Goal: Task Accomplishment & Management: Manage account settings

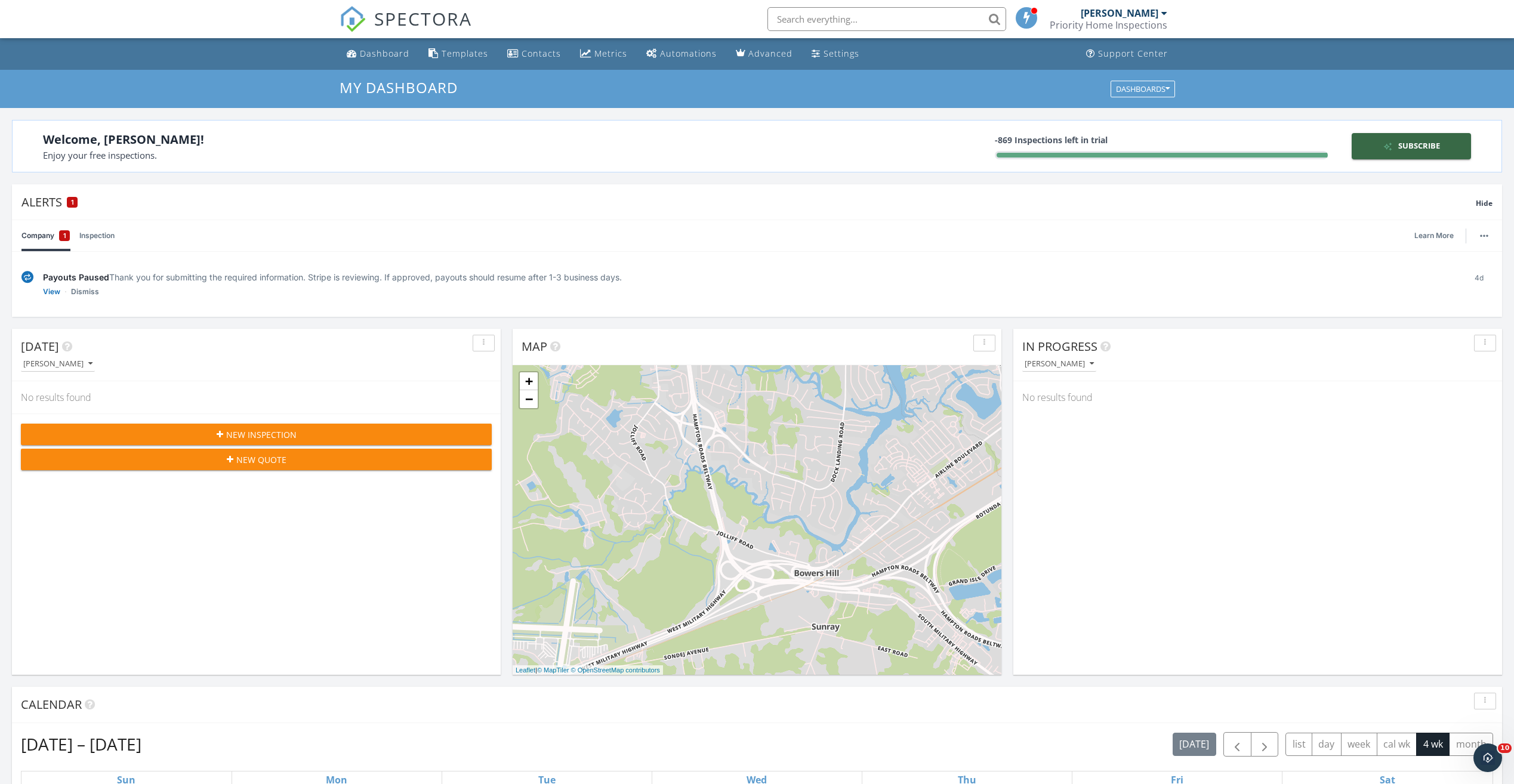
click at [1126, 22] on div "Priority Home Inspections" at bounding box center [1109, 25] width 117 height 12
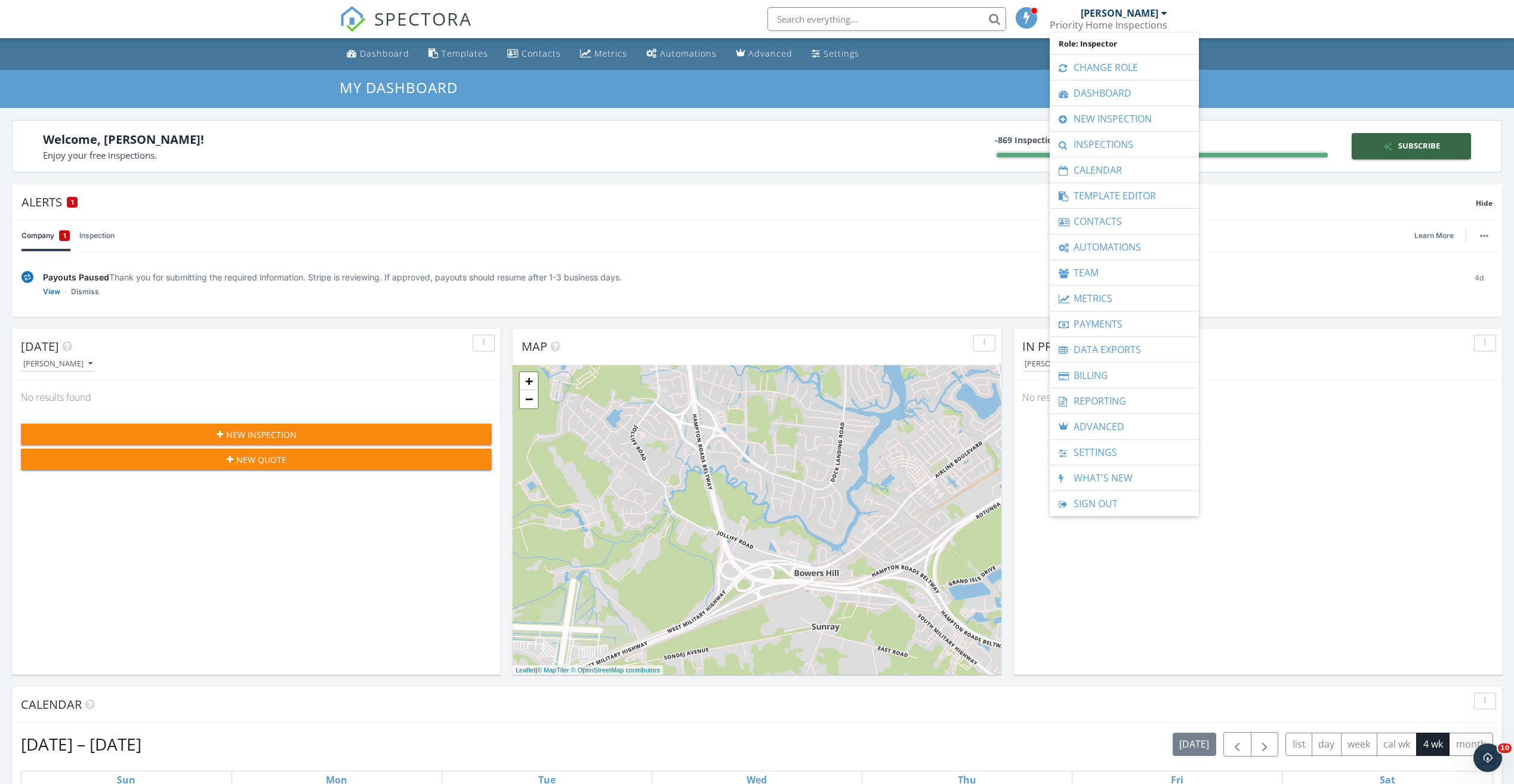
click at [838, 245] on div "Company 1 Inspection Learn More" at bounding box center [757, 236] width 1471 height 31
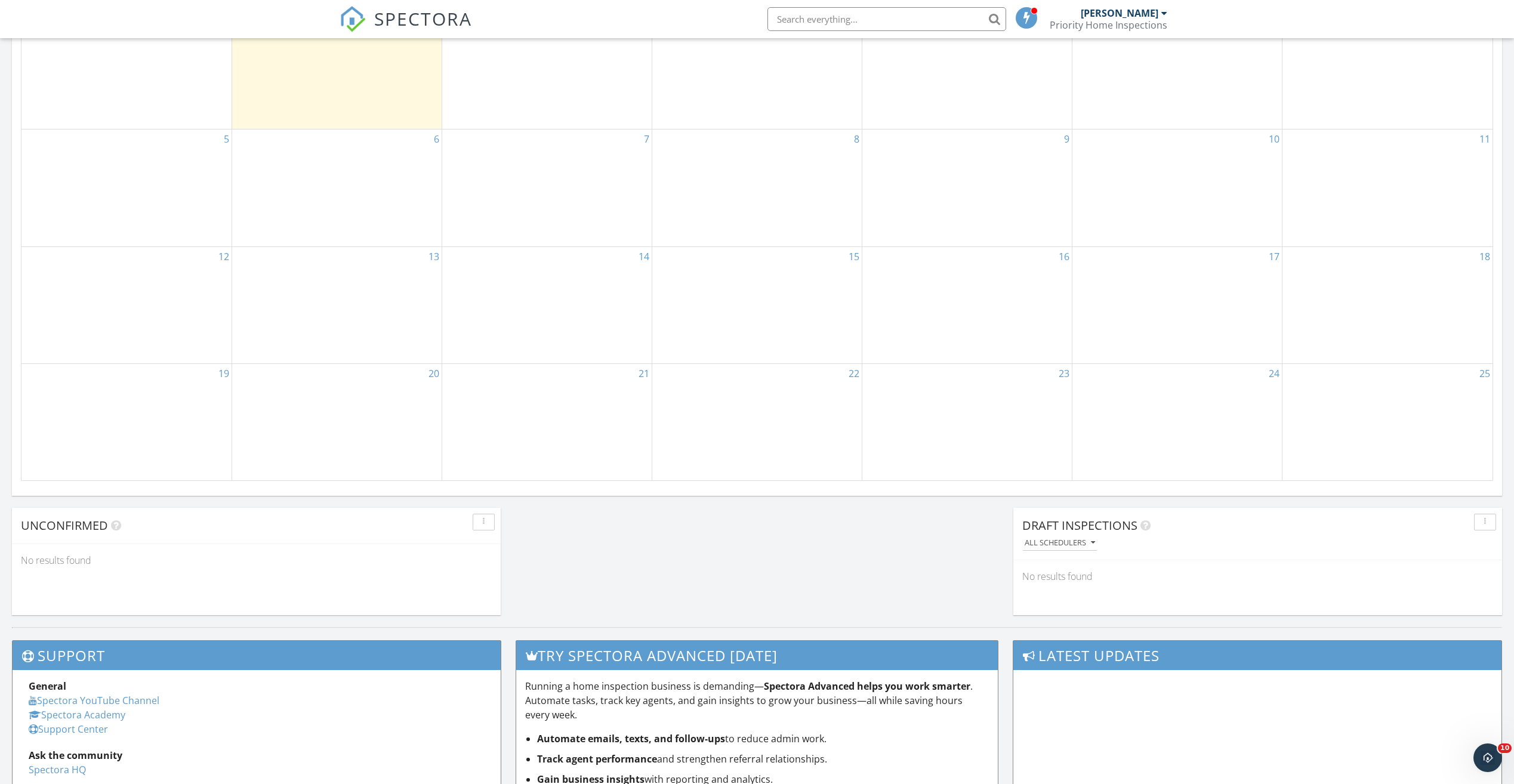
scroll to position [477, 0]
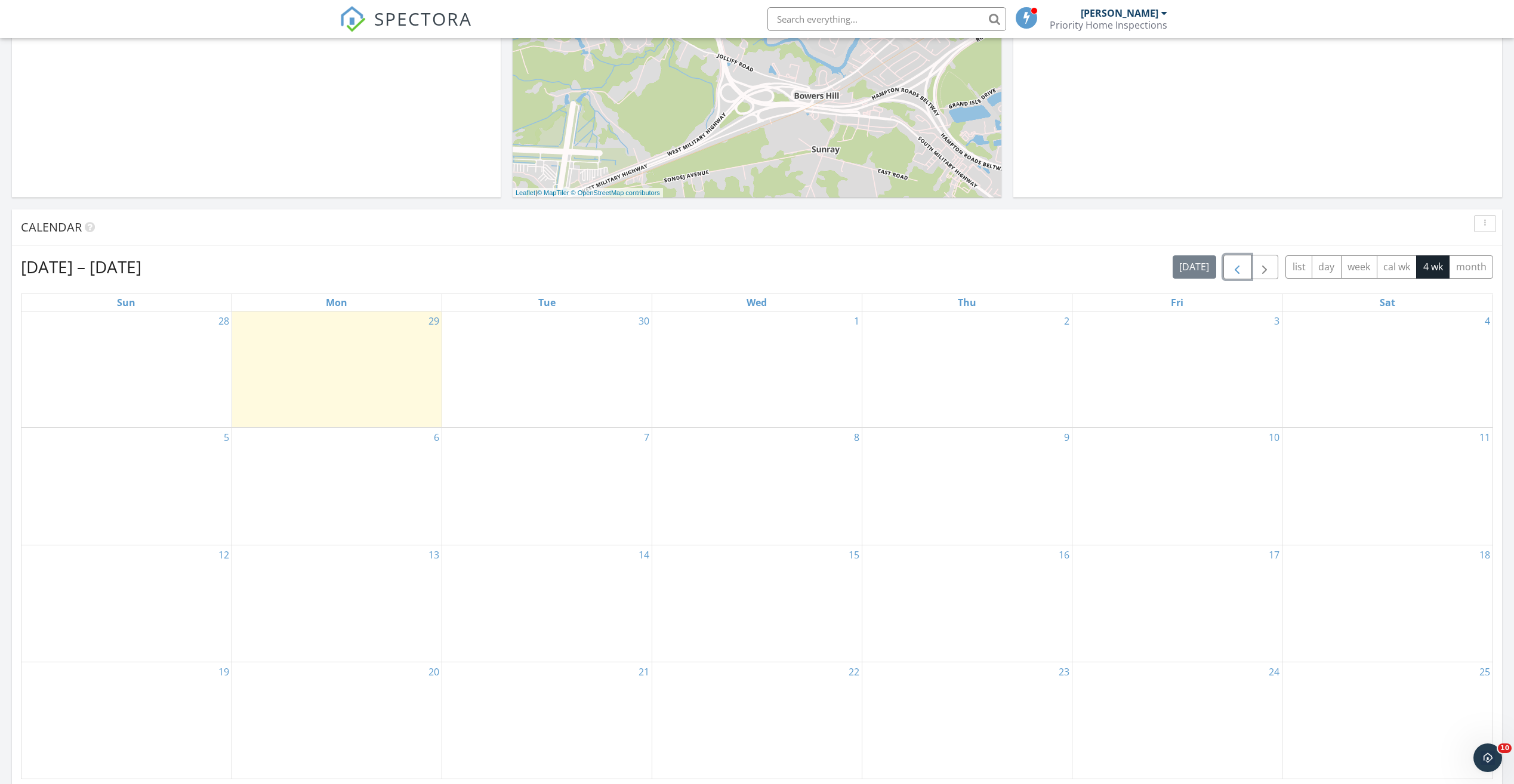
click at [1236, 264] on span "button" at bounding box center [1237, 267] width 14 height 14
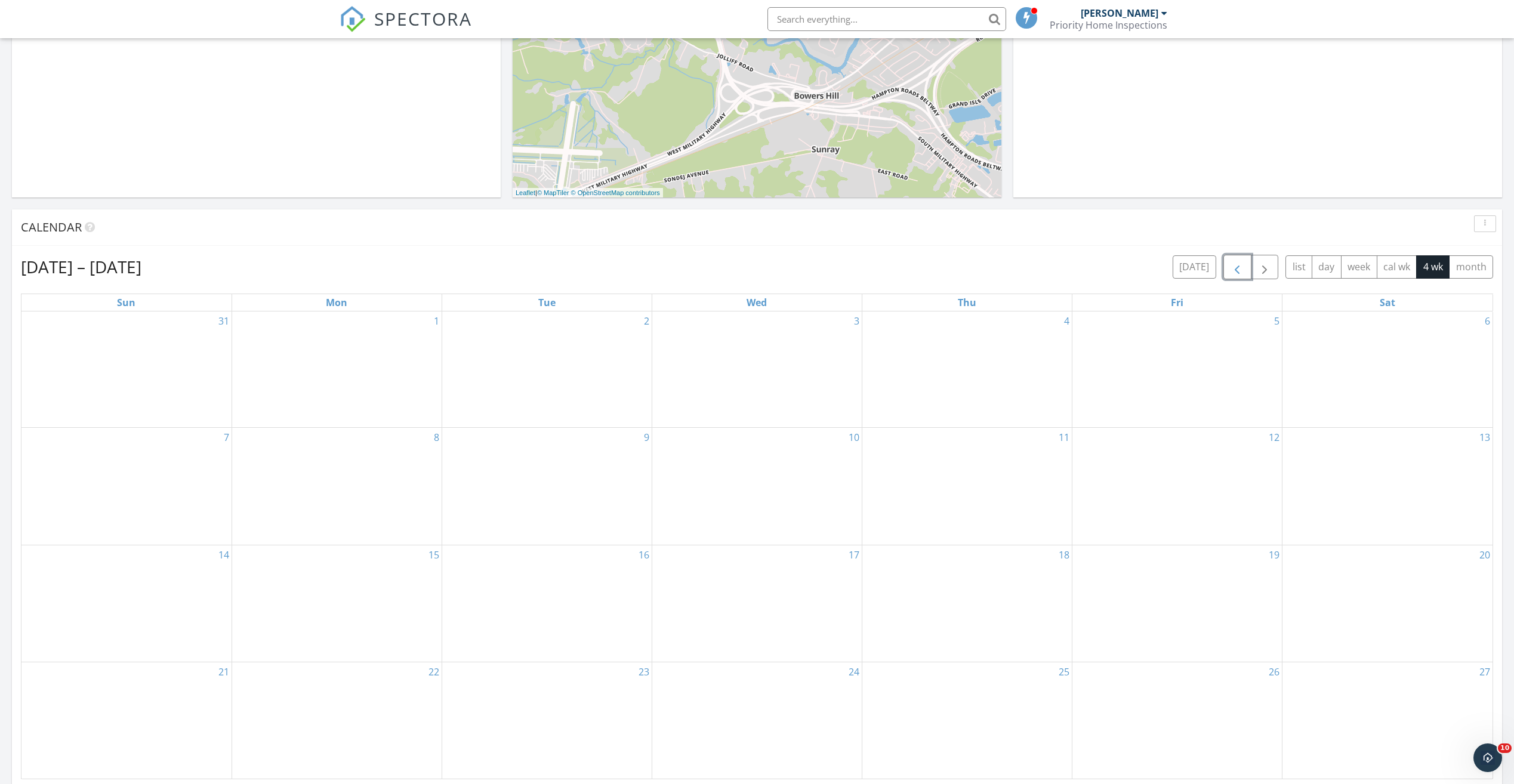
click at [1236, 264] on span "button" at bounding box center [1237, 267] width 14 height 14
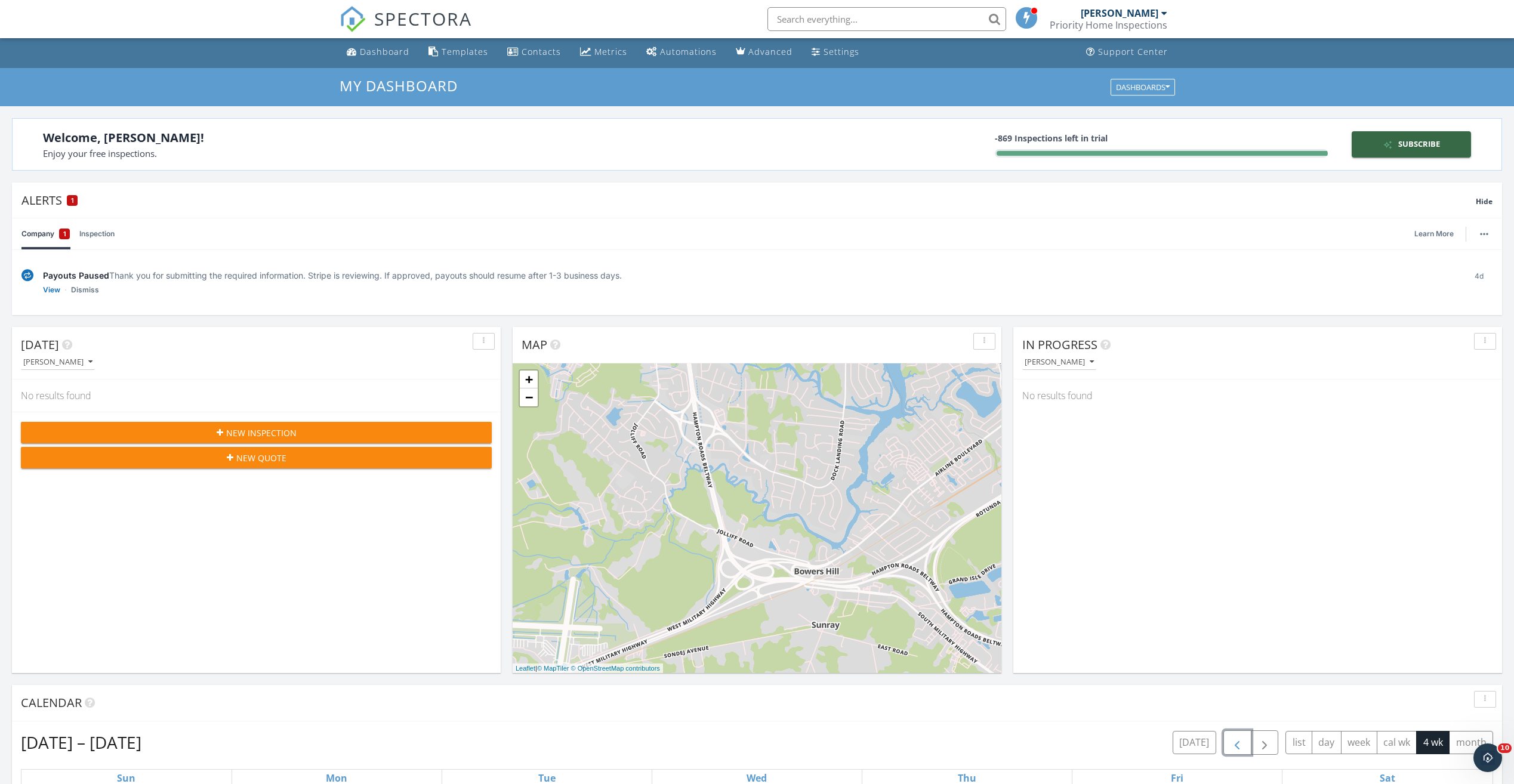
scroll to position [0, 0]
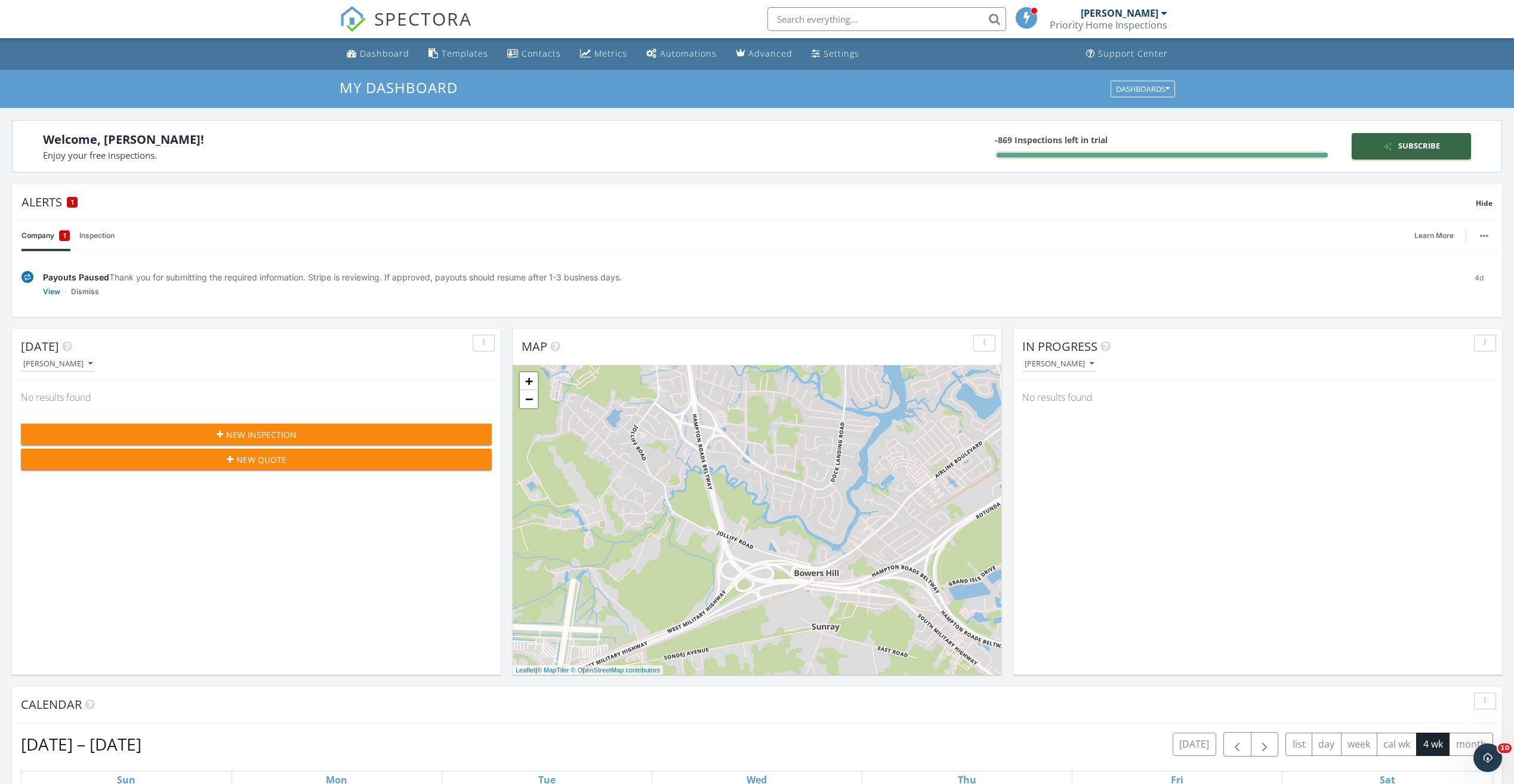
click at [1146, 9] on div "[PERSON_NAME]" at bounding box center [1119, 13] width 77 height 12
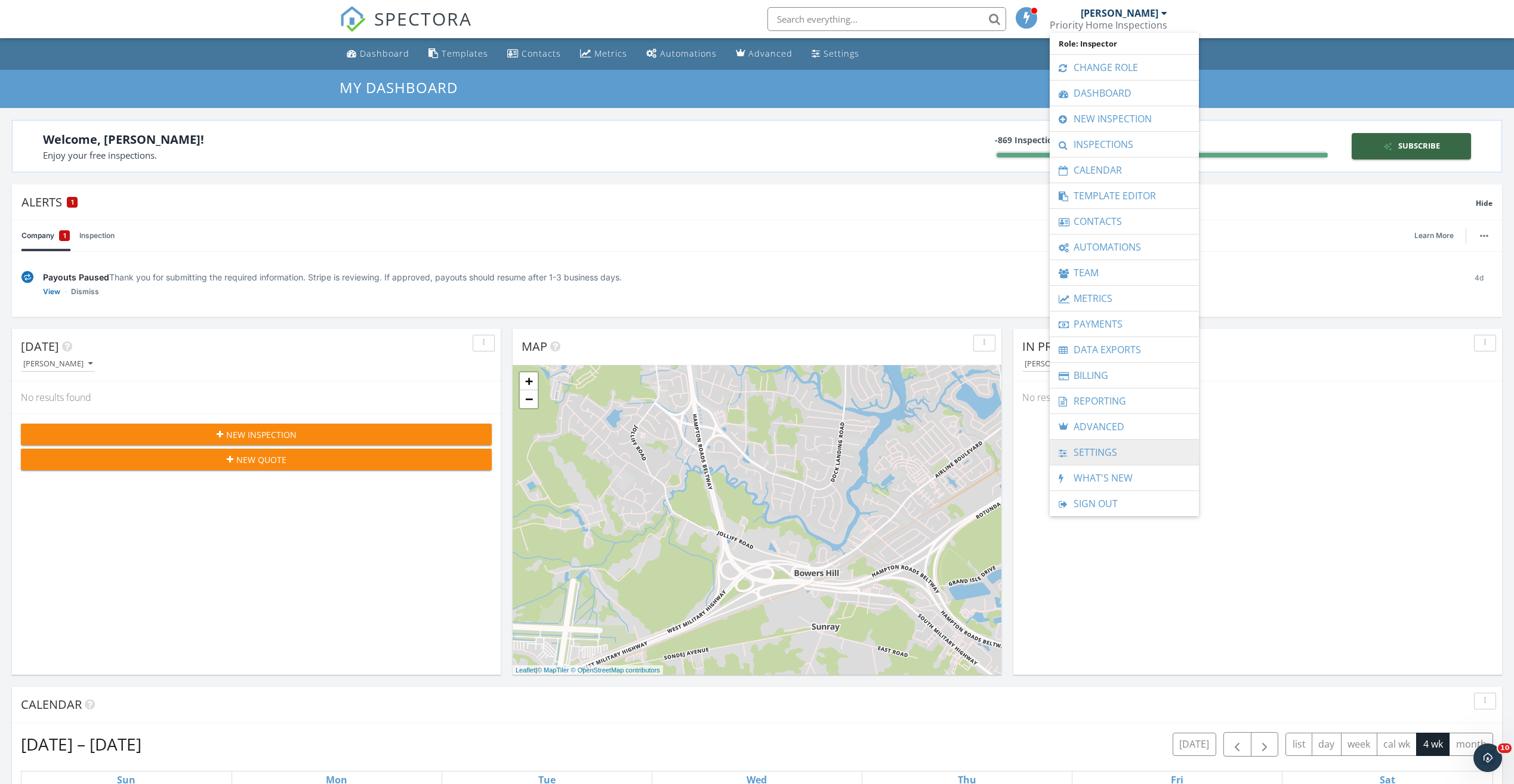
click at [1131, 448] on link "Settings" at bounding box center [1124, 452] width 138 height 25
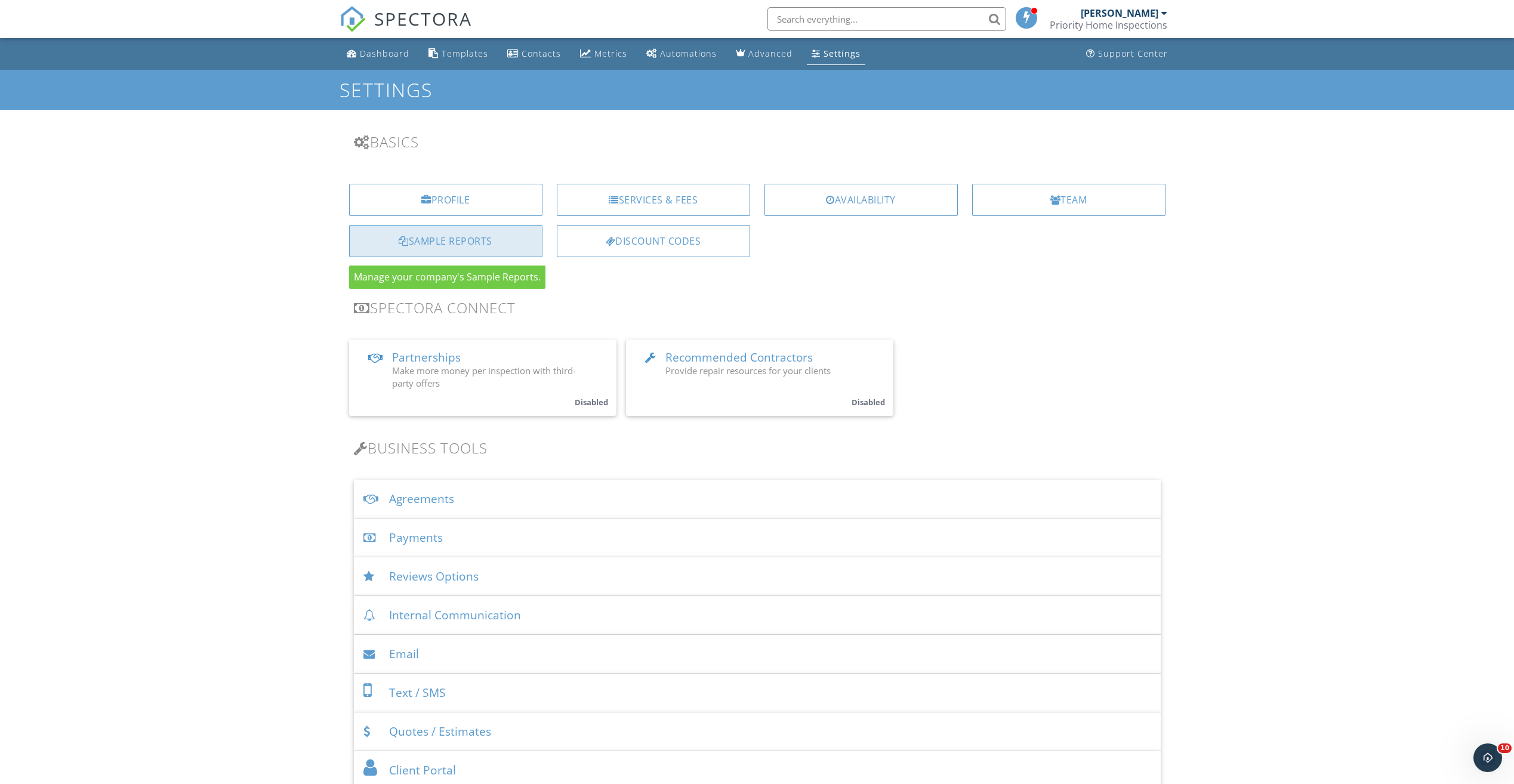
click at [506, 253] on div "Sample Reports" at bounding box center [446, 241] width 194 height 32
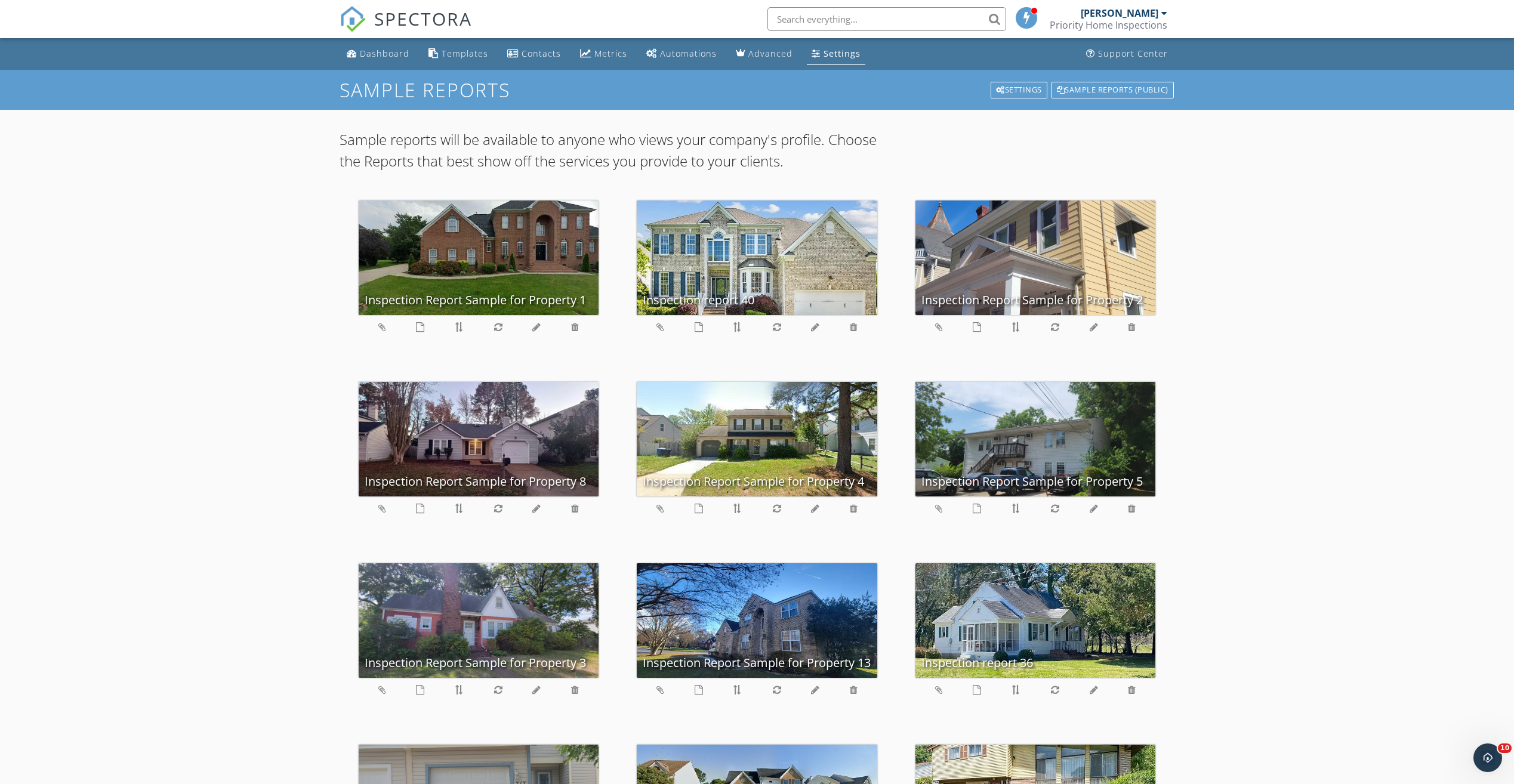
click at [1133, 22] on div "Priority Home Inspections" at bounding box center [1109, 25] width 117 height 12
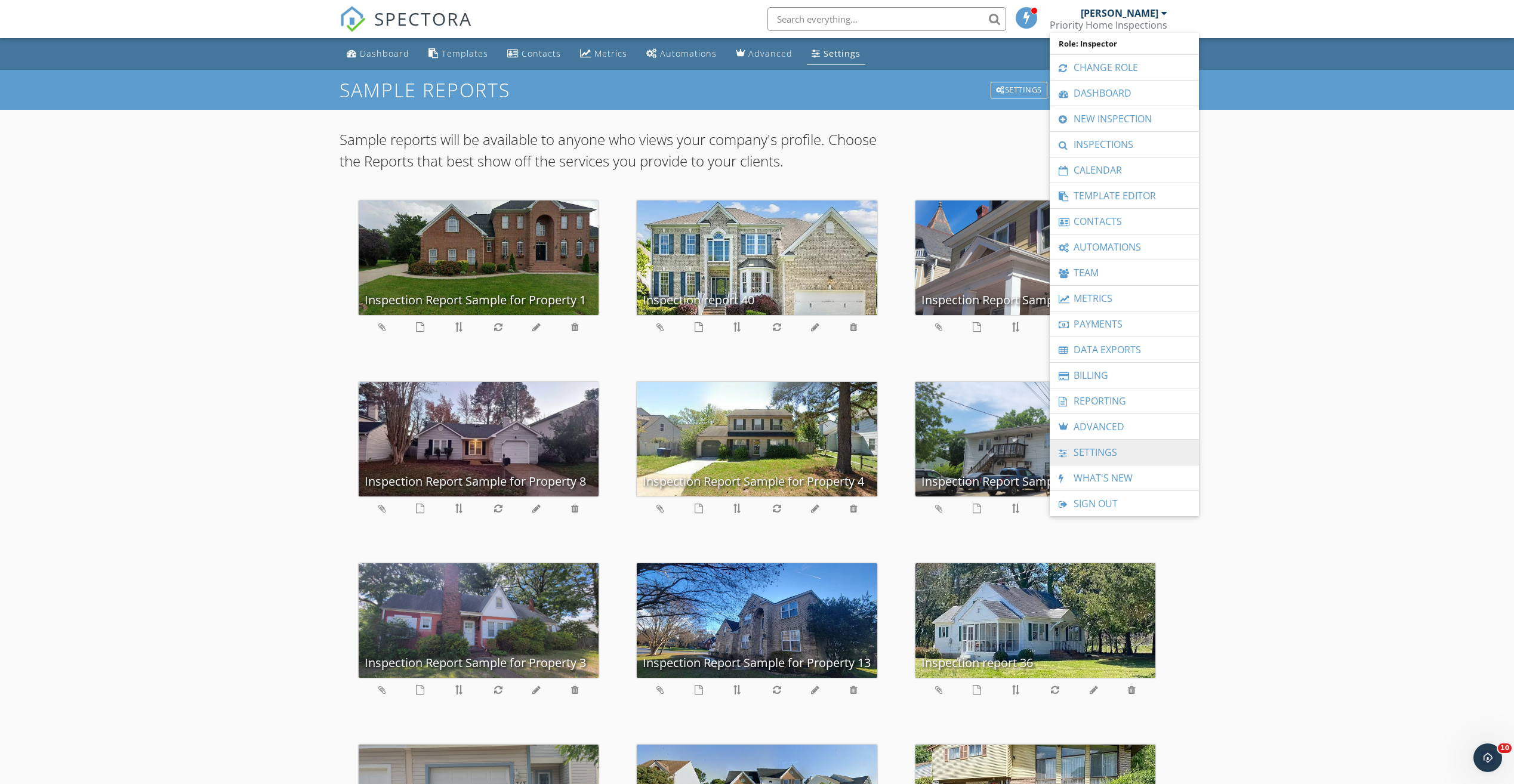
click at [1113, 453] on link "Settings" at bounding box center [1124, 452] width 138 height 25
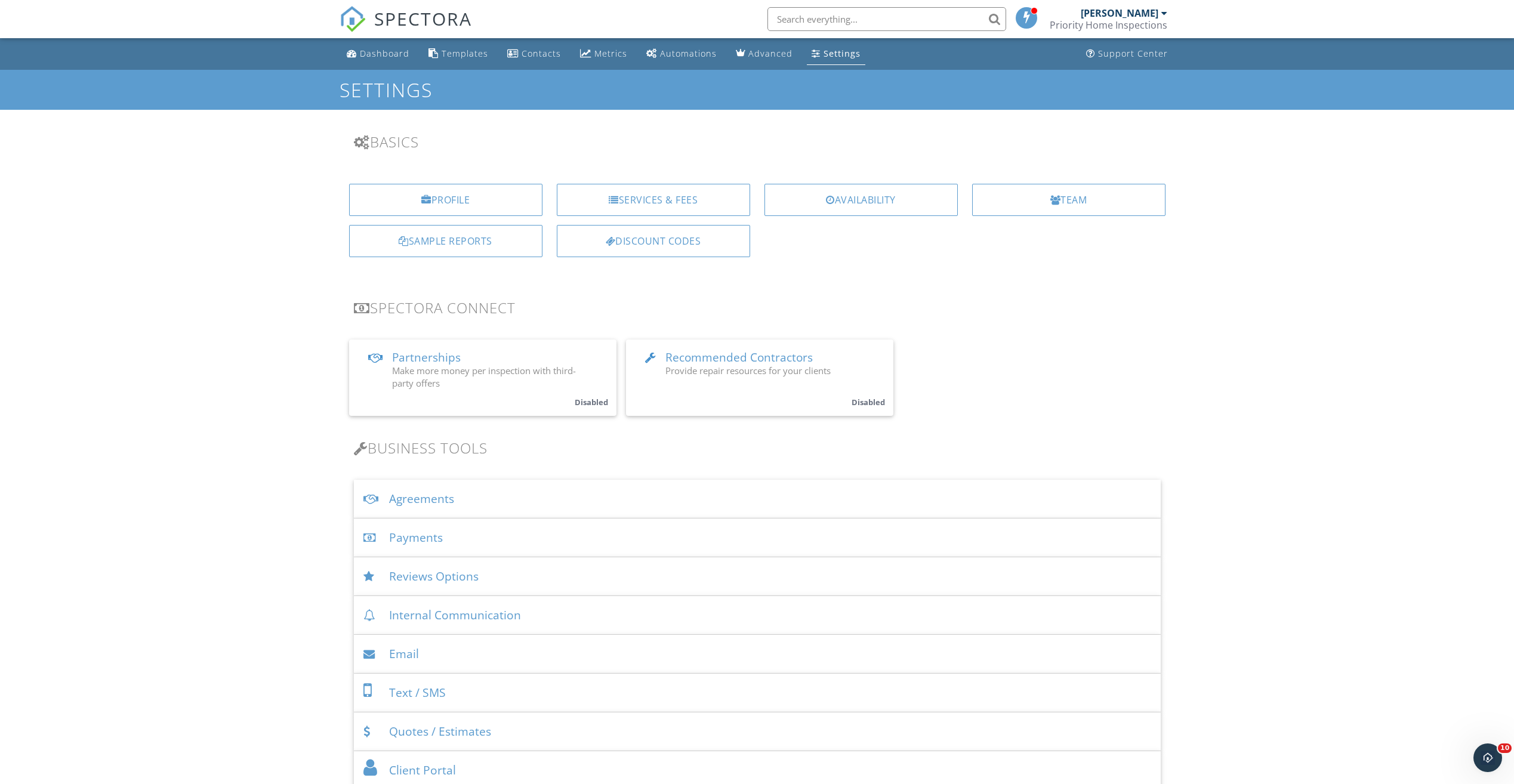
click at [1117, 20] on div "Priority Home Inspections" at bounding box center [1109, 25] width 117 height 12
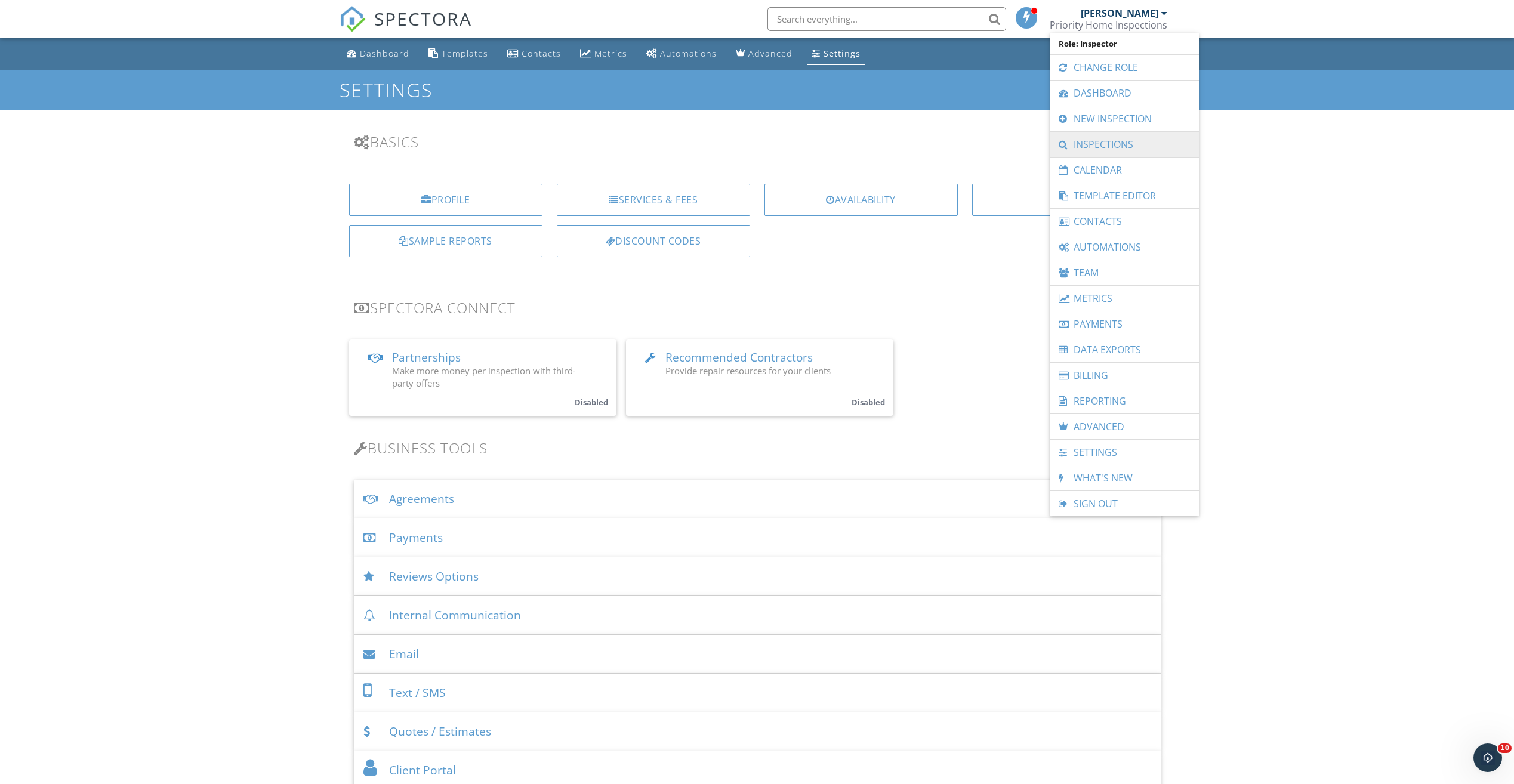
click at [1115, 152] on link "Inspections" at bounding box center [1124, 145] width 138 height 25
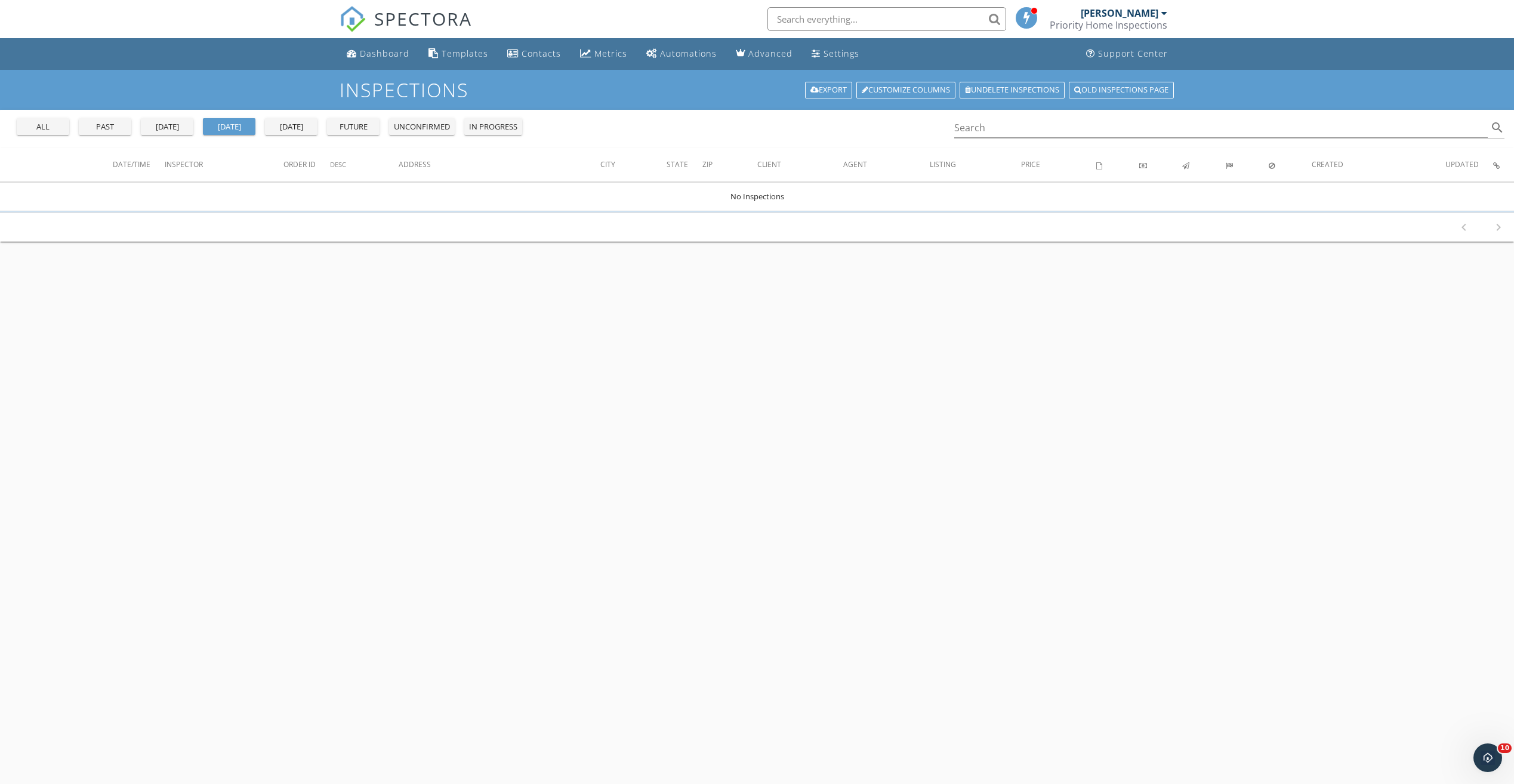
click at [47, 121] on div "all" at bounding box center [43, 127] width 43 height 12
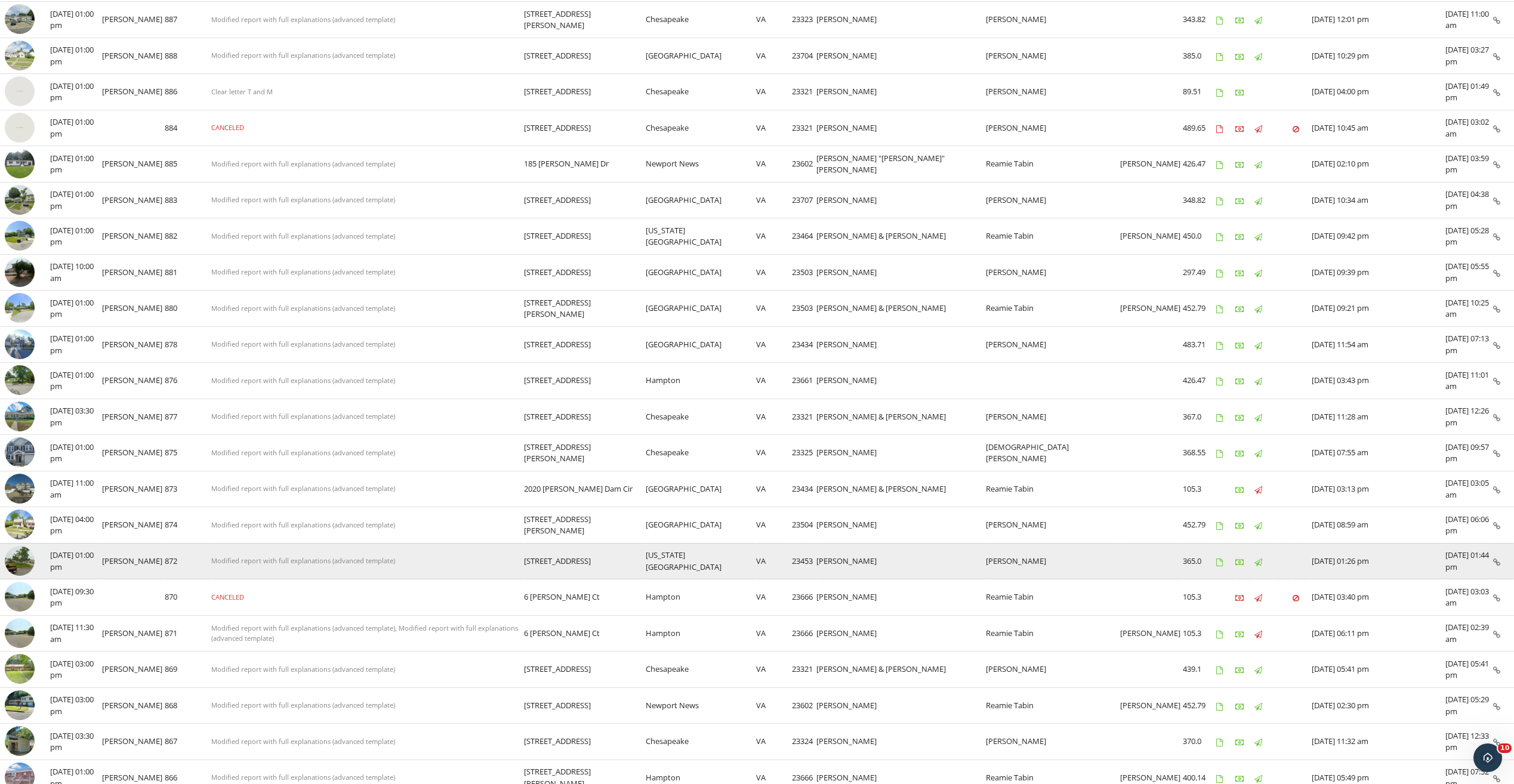
scroll to position [212, 0]
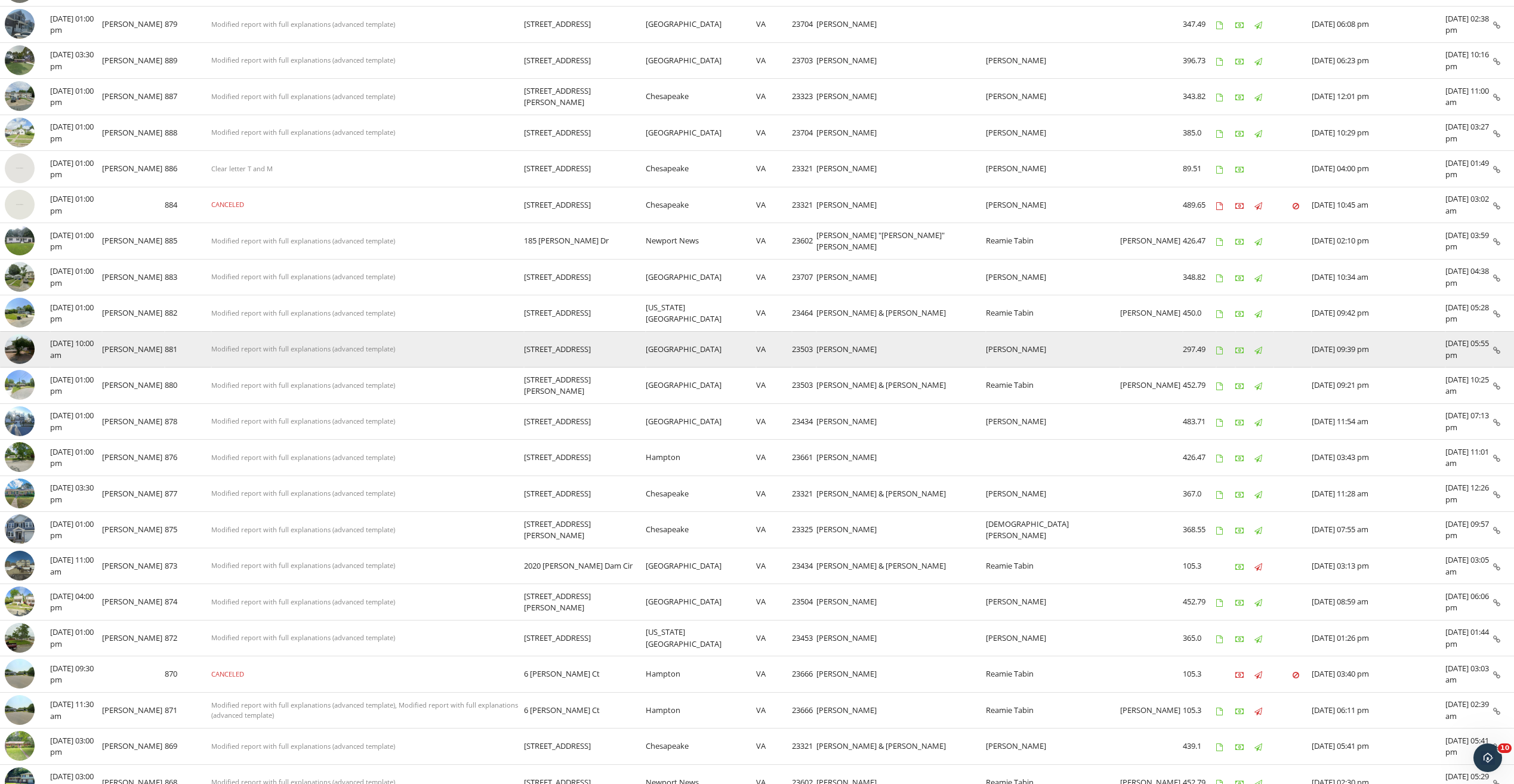
click at [17, 352] on img at bounding box center [19, 349] width 30 height 30
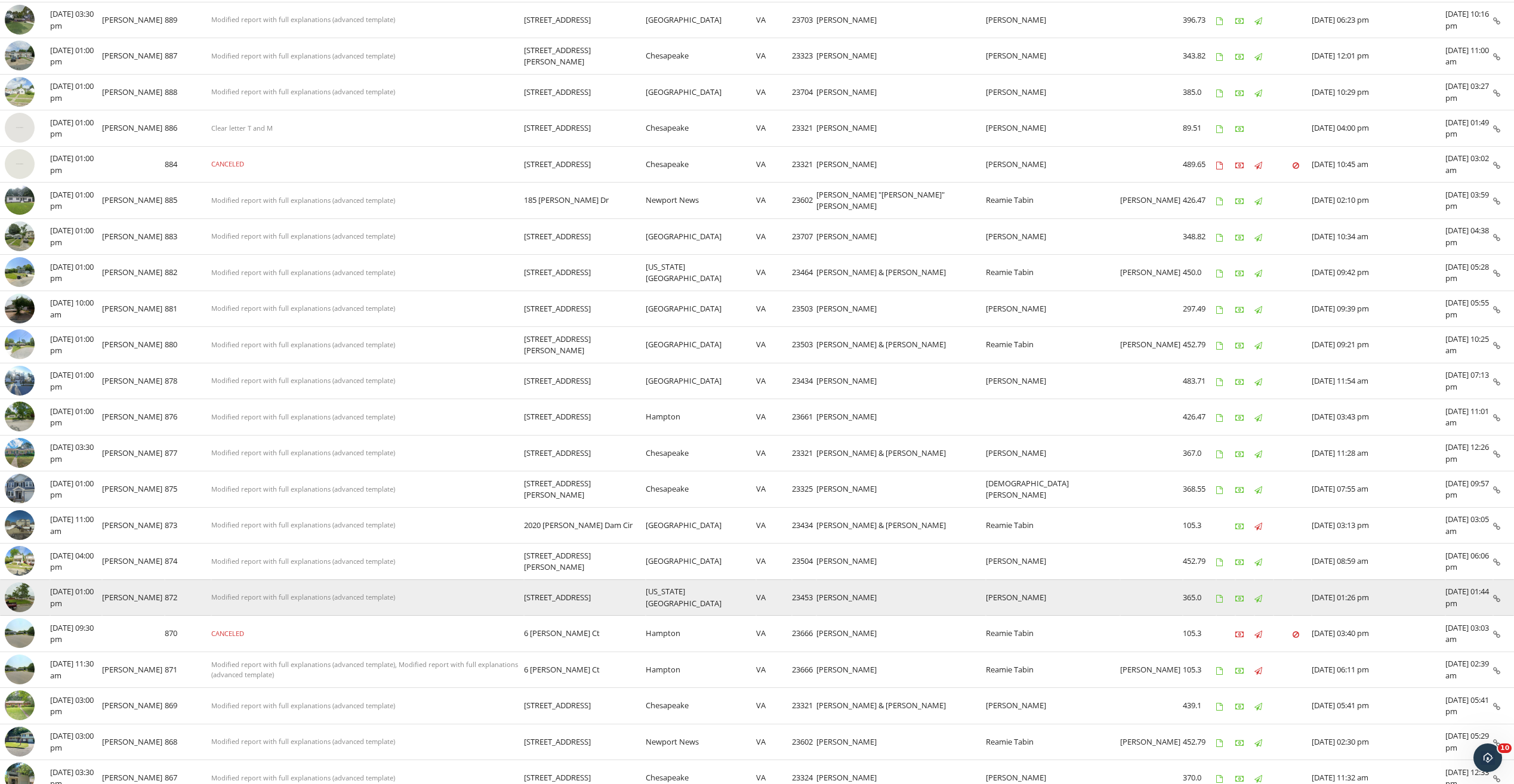
scroll to position [391, 0]
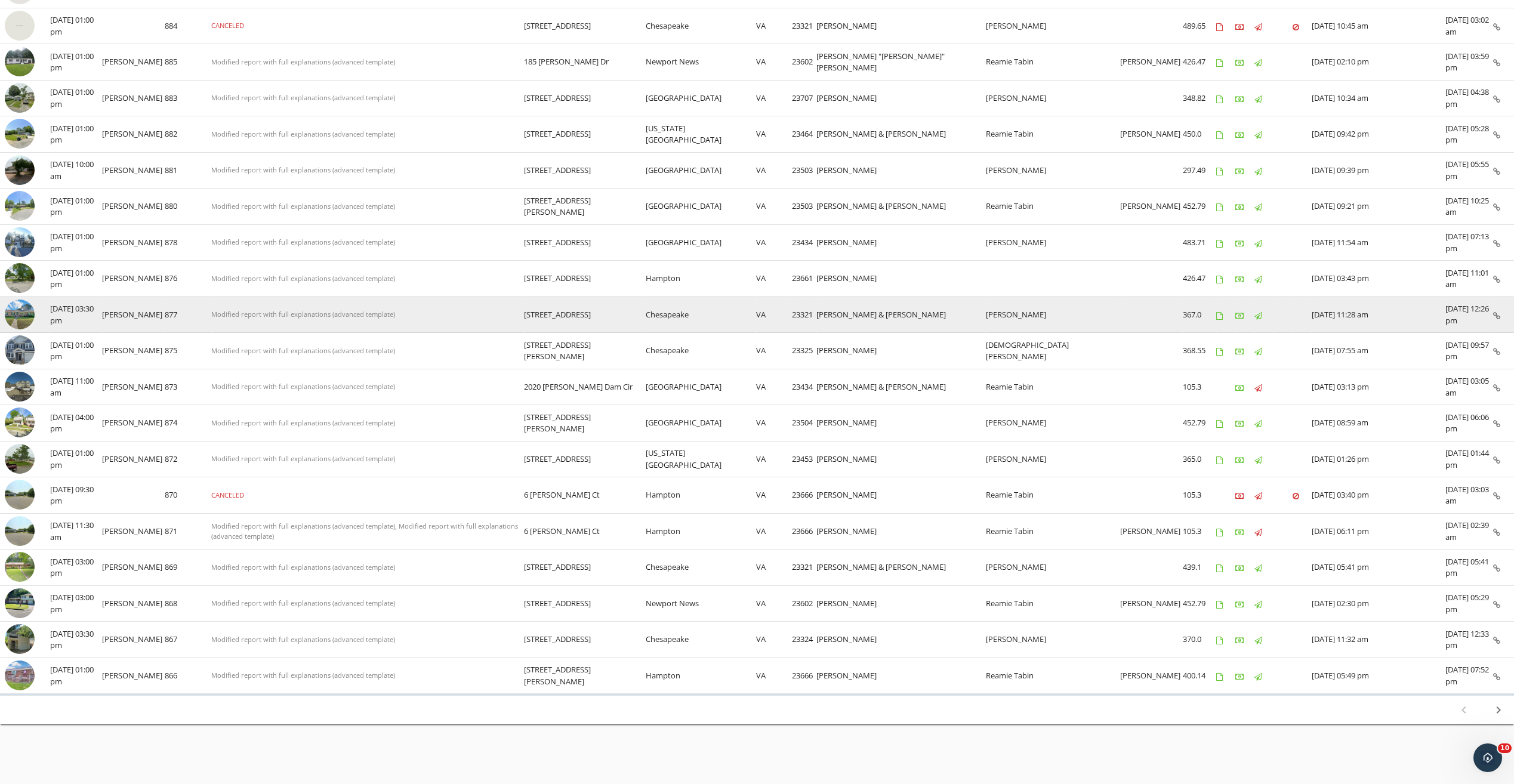
click at [17, 316] on img at bounding box center [19, 314] width 30 height 30
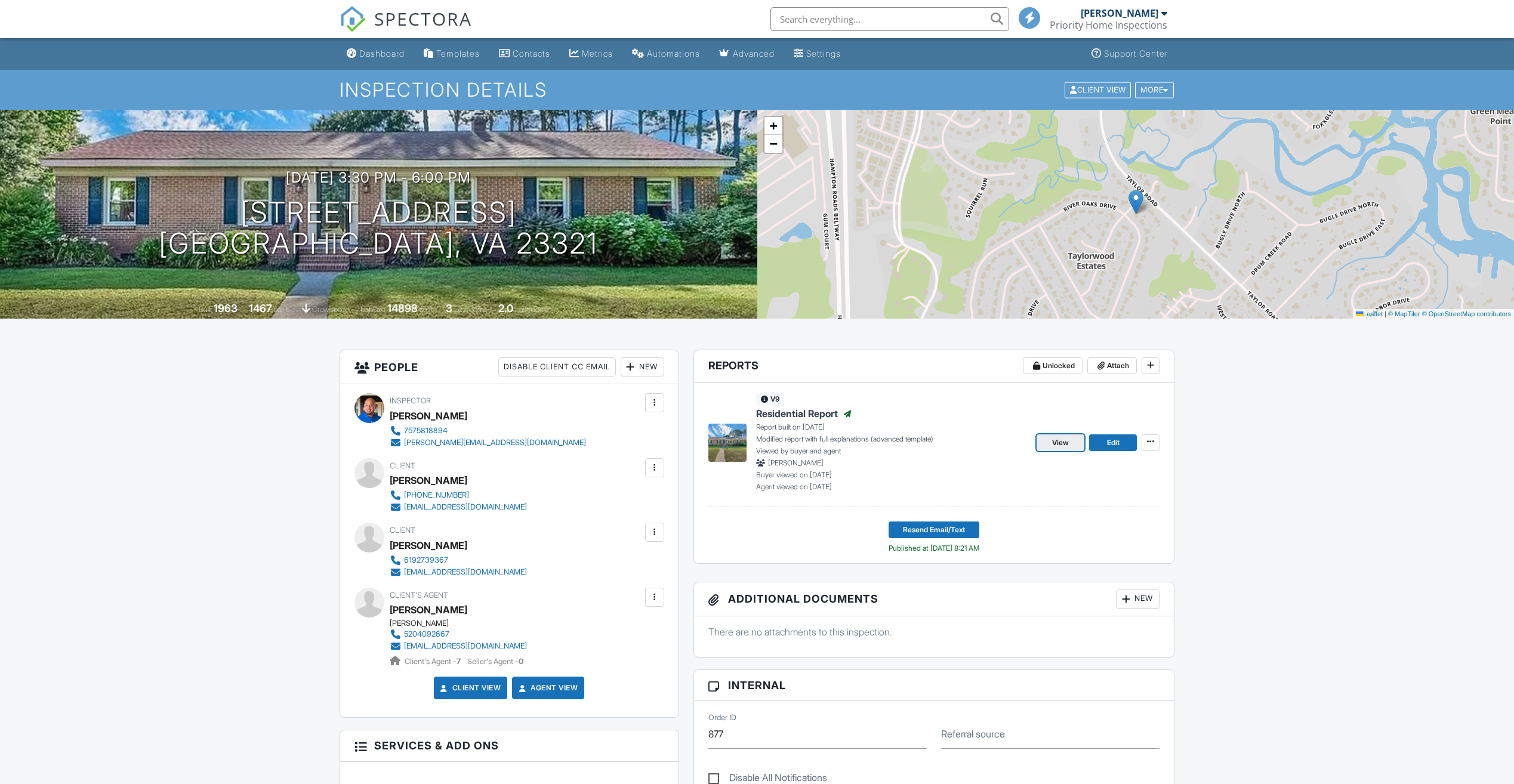
click at [1077, 445] on link "View" at bounding box center [1061, 442] width 48 height 17
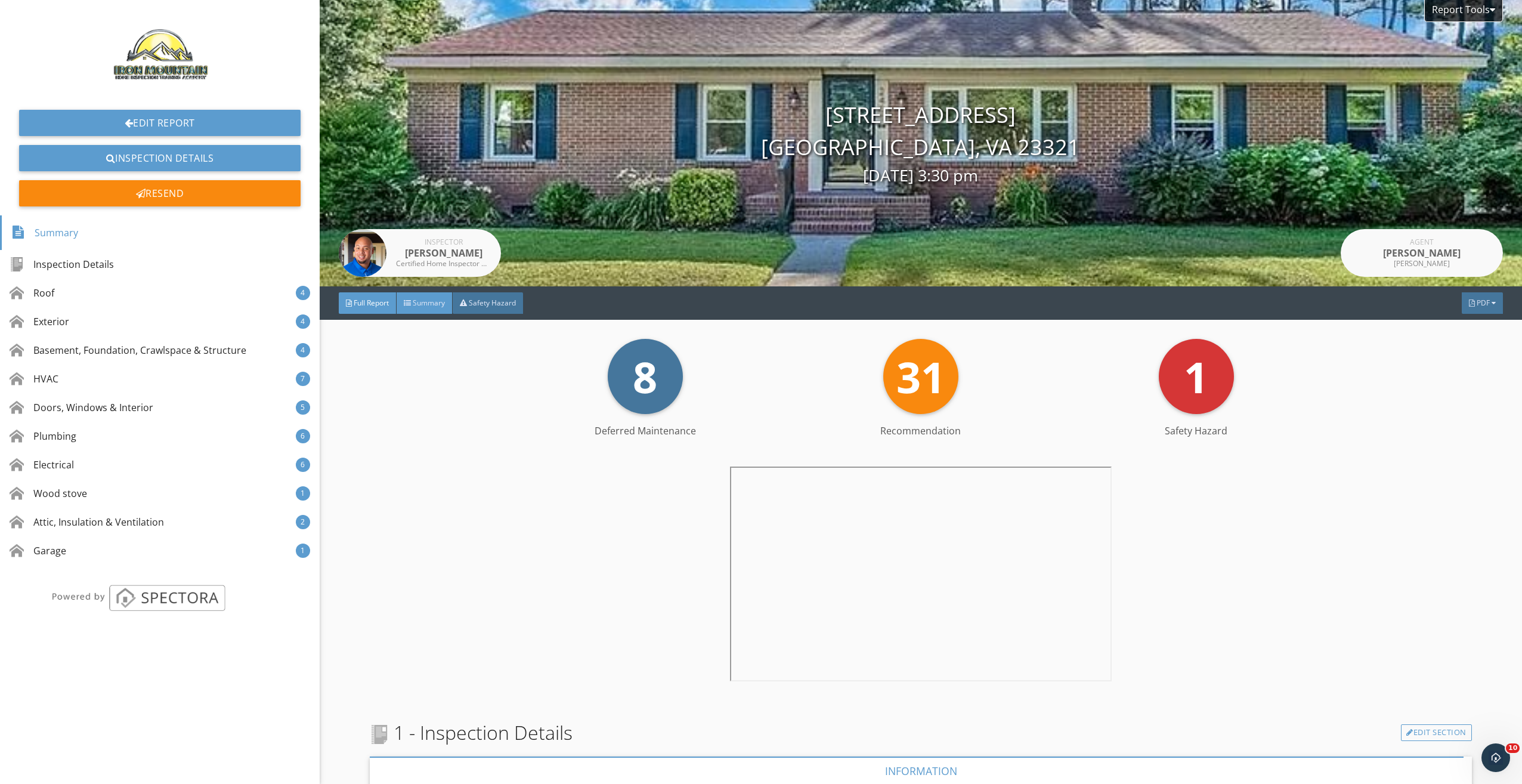
click at [414, 296] on div "Summary" at bounding box center [425, 303] width 56 height 21
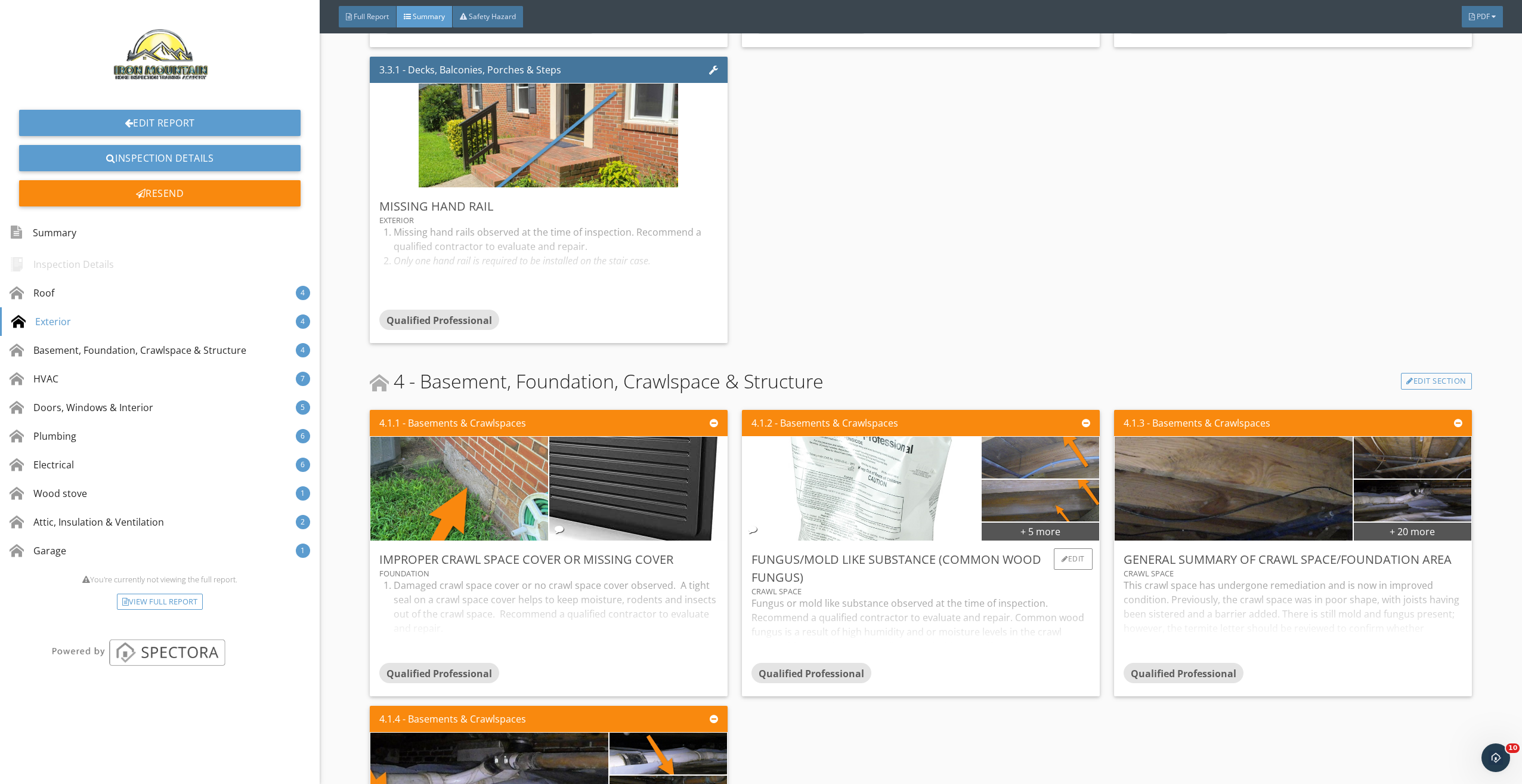
scroll to position [1193, 0]
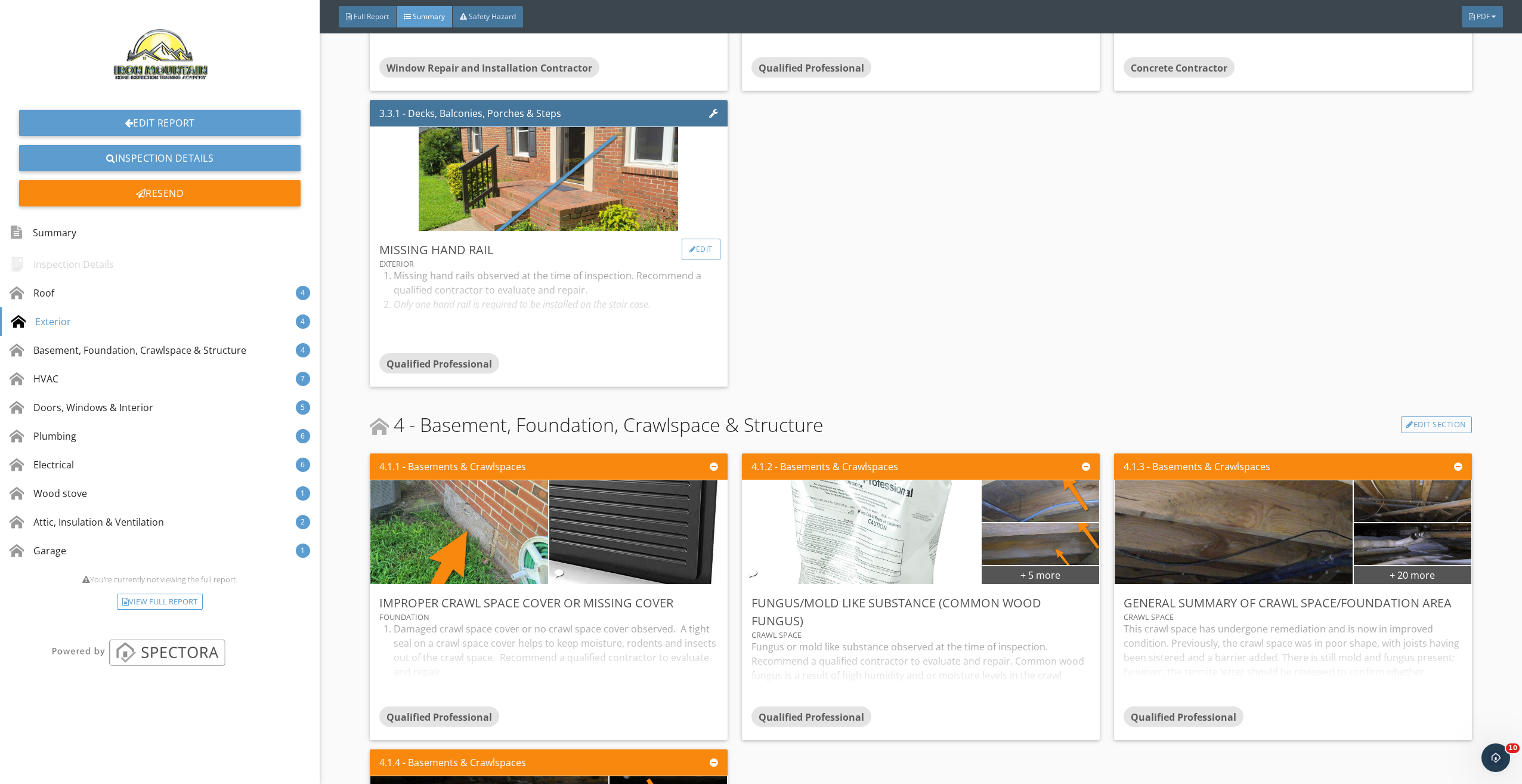
click at [702, 242] on div "Edit" at bounding box center [701, 250] width 39 height 21
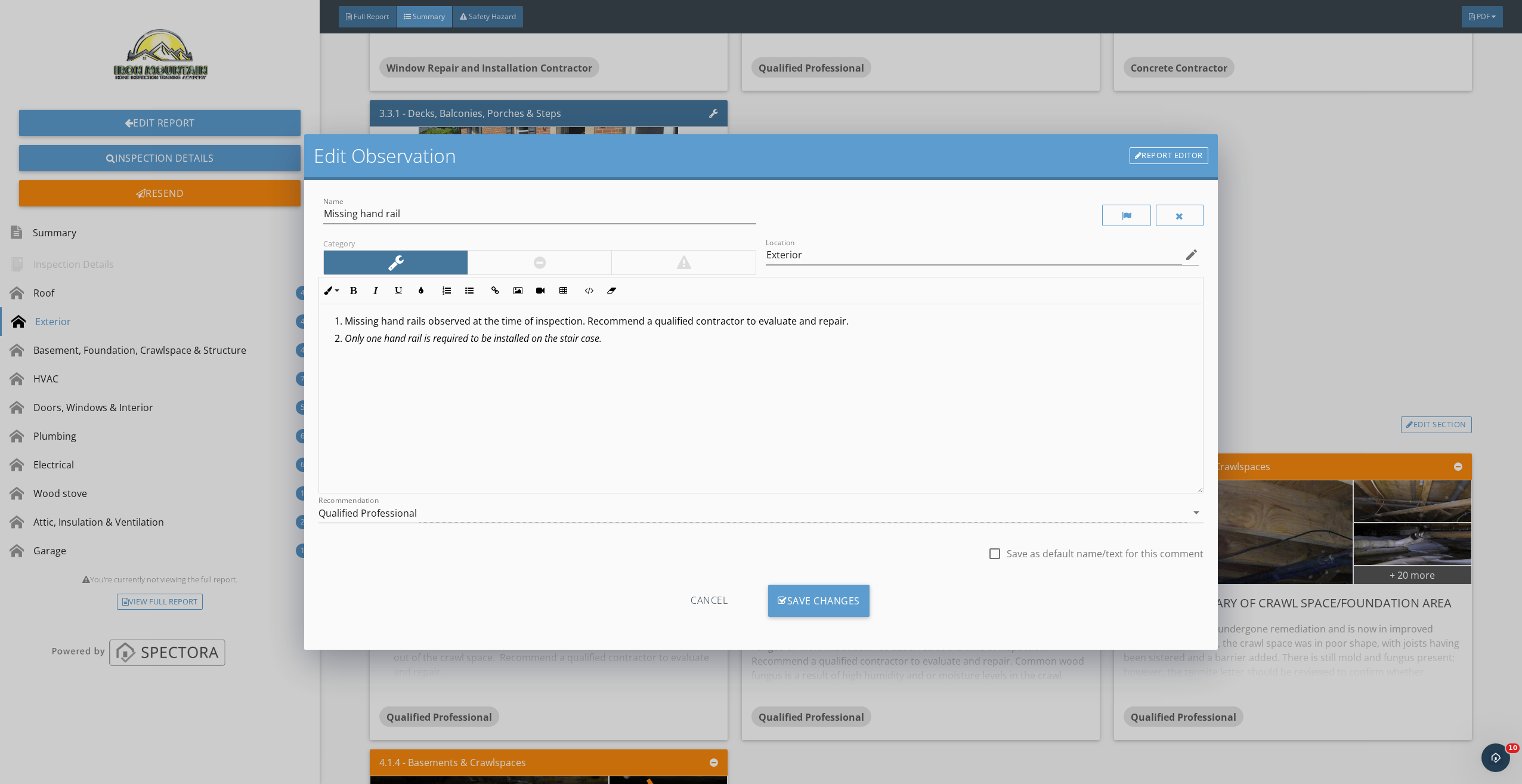
click at [510, 261] on div at bounding box center [540, 262] width 144 height 24
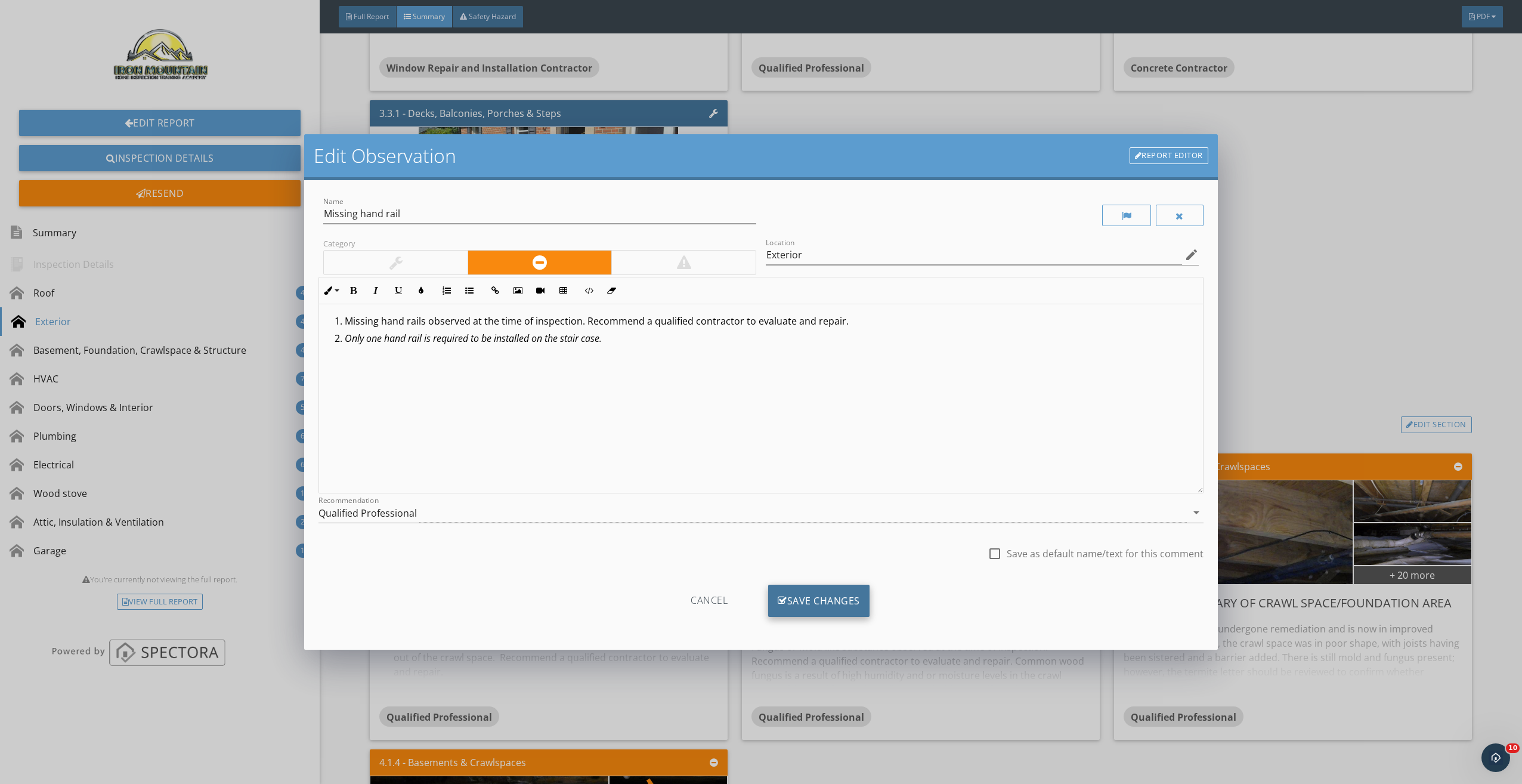
click at [819, 604] on div "Save Changes" at bounding box center [819, 601] width 101 height 32
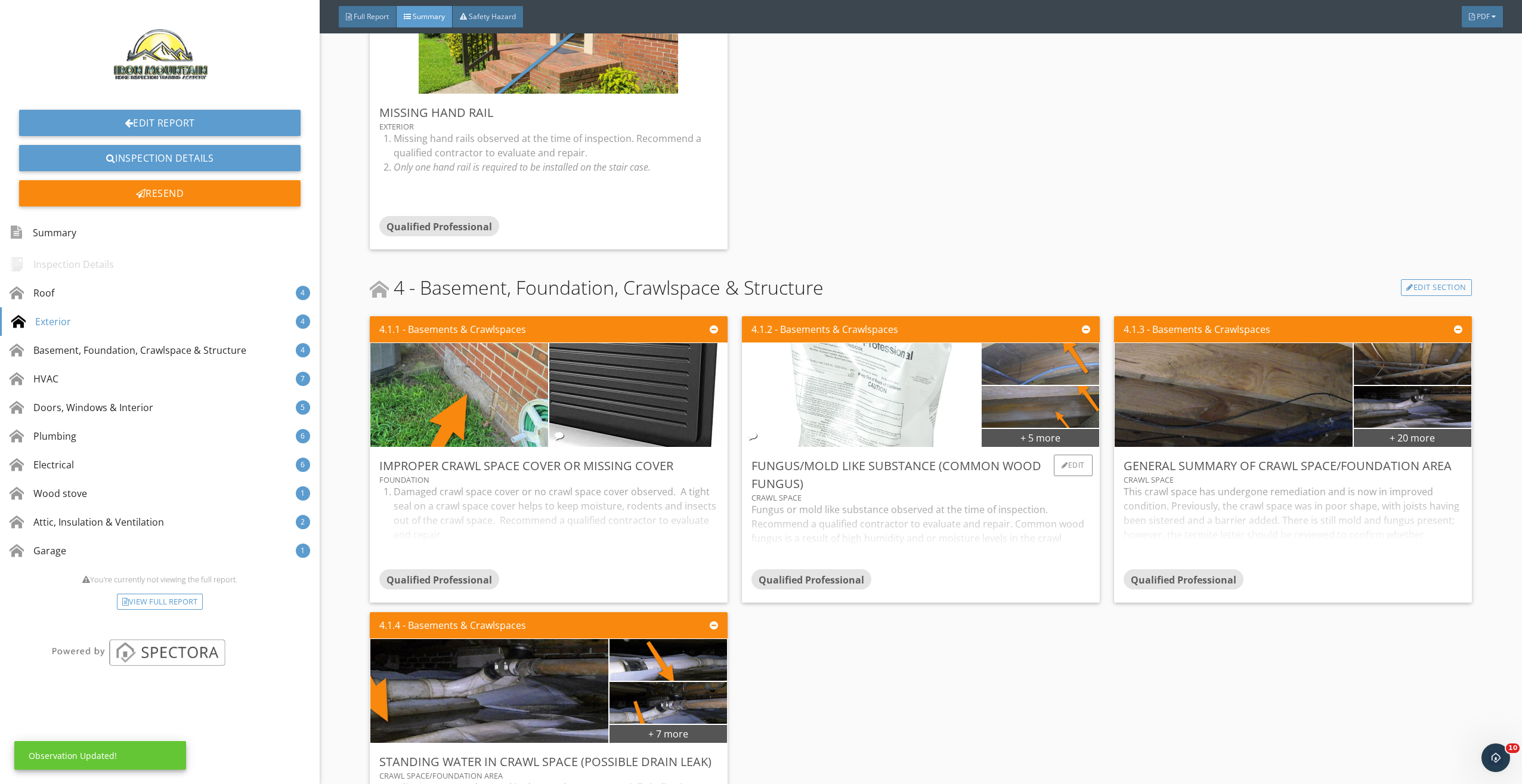
scroll to position [1432, 0]
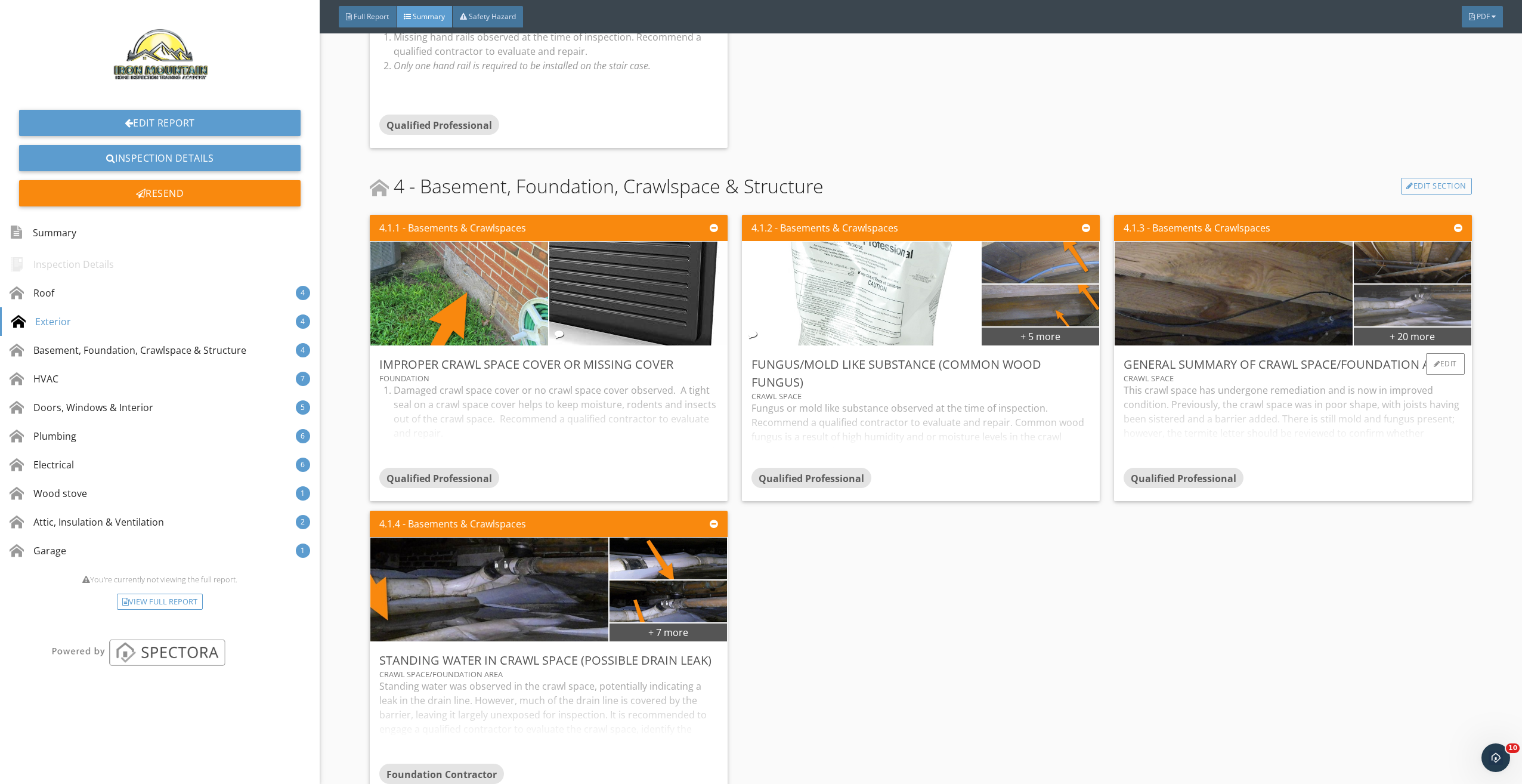
click at [1413, 300] on img at bounding box center [1413, 306] width 185 height 104
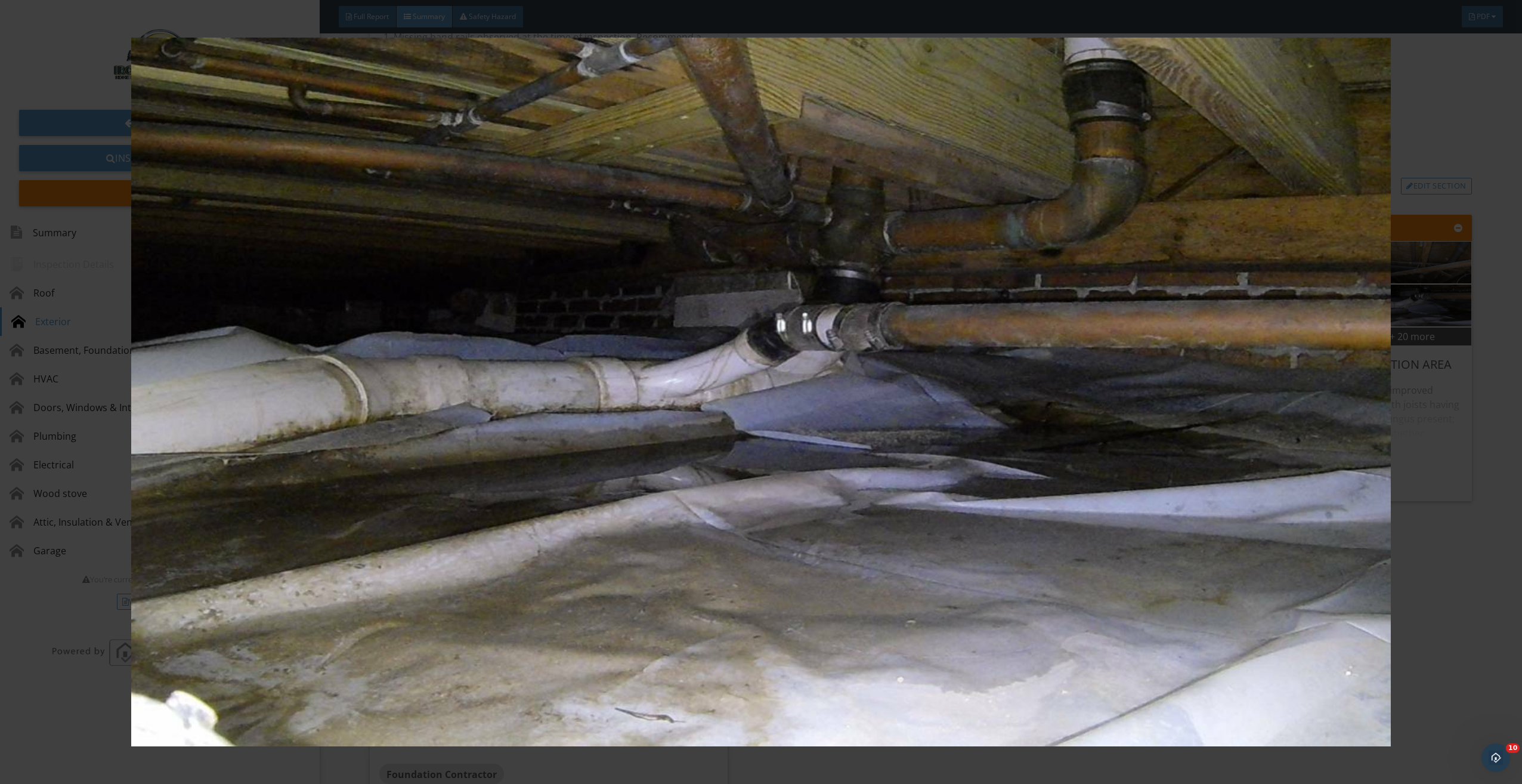
click at [1279, 372] on img at bounding box center [761, 392] width 1410 height 709
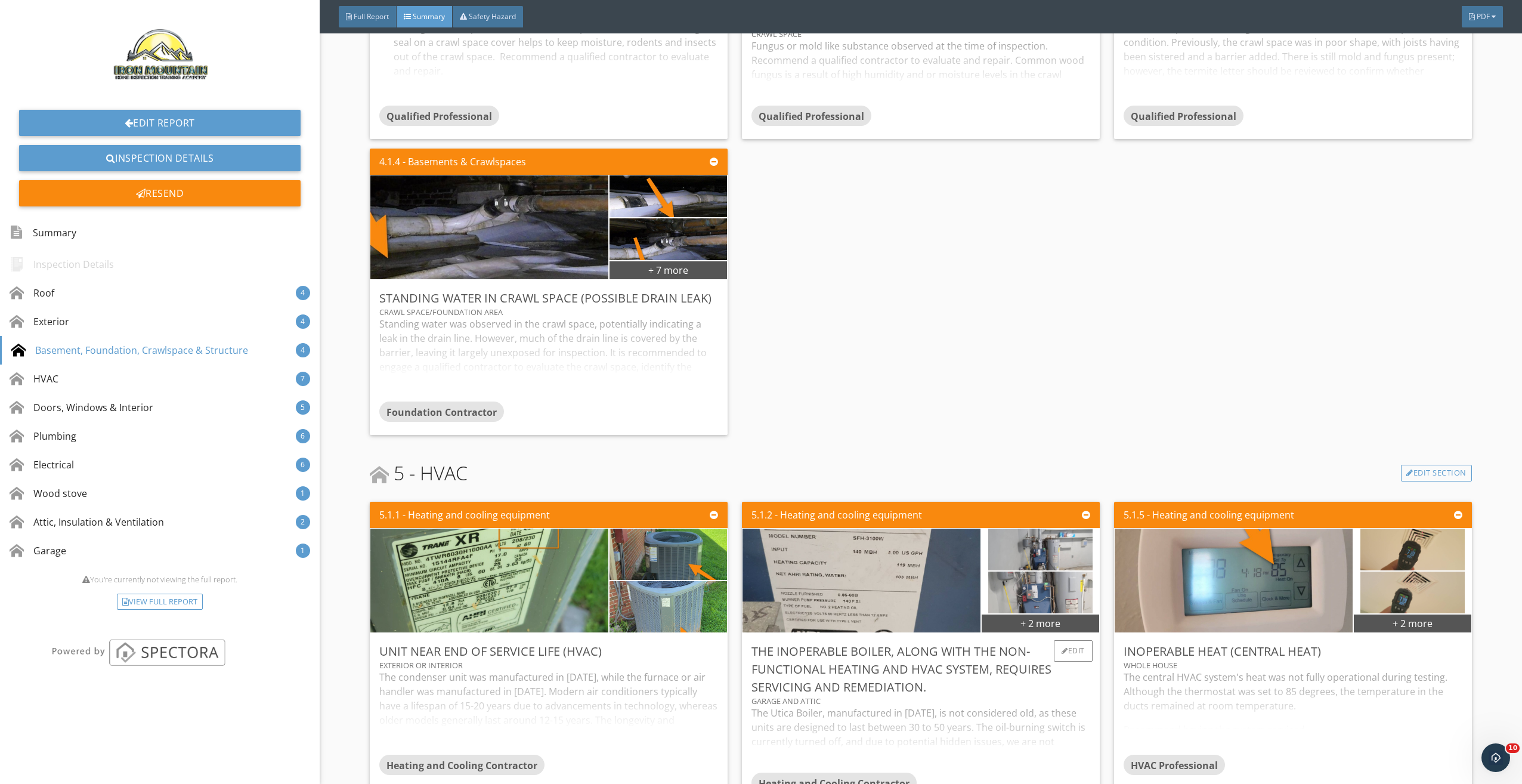
scroll to position [1790, 0]
